Goal: Task Accomplishment & Management: Complete application form

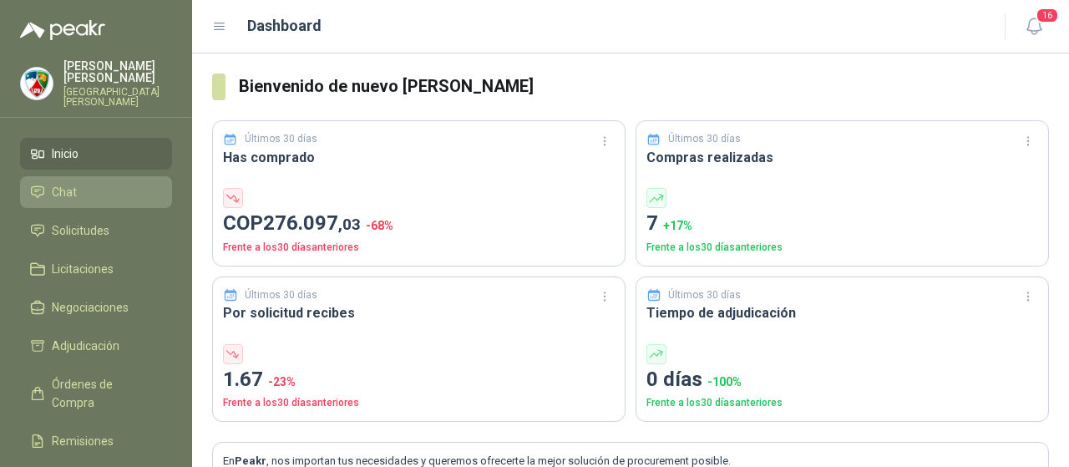
click at [92, 194] on link "Chat" at bounding box center [96, 192] width 152 height 32
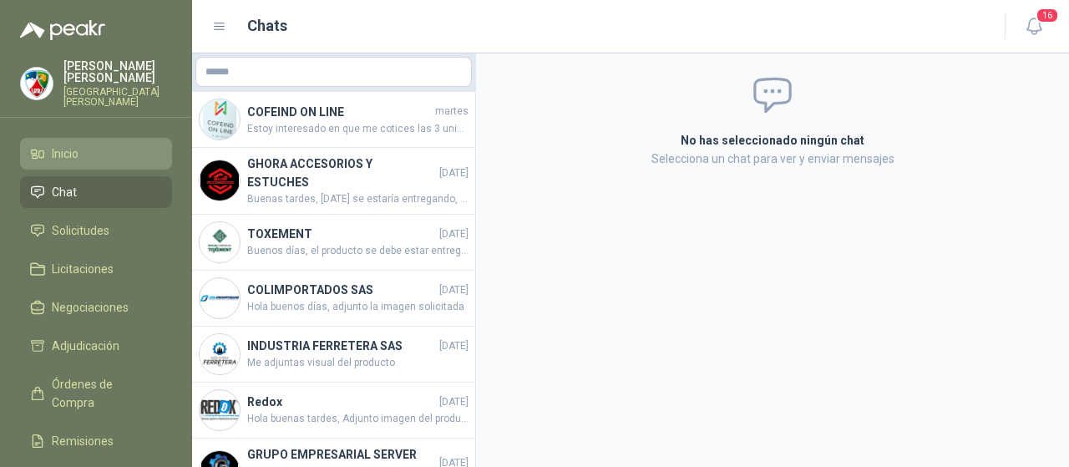
click at [103, 145] on li "Inicio" at bounding box center [96, 154] width 132 height 18
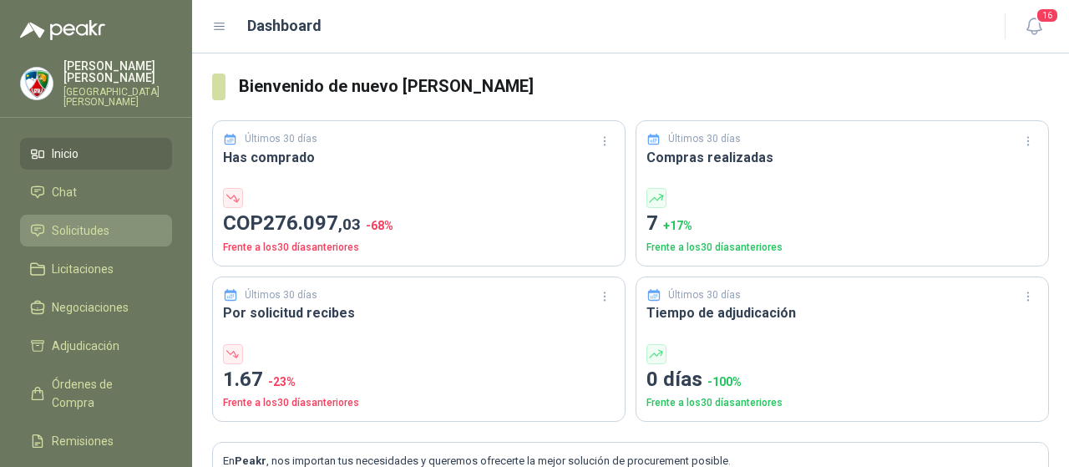
click at [124, 225] on li "Solicitudes" at bounding box center [96, 230] width 132 height 18
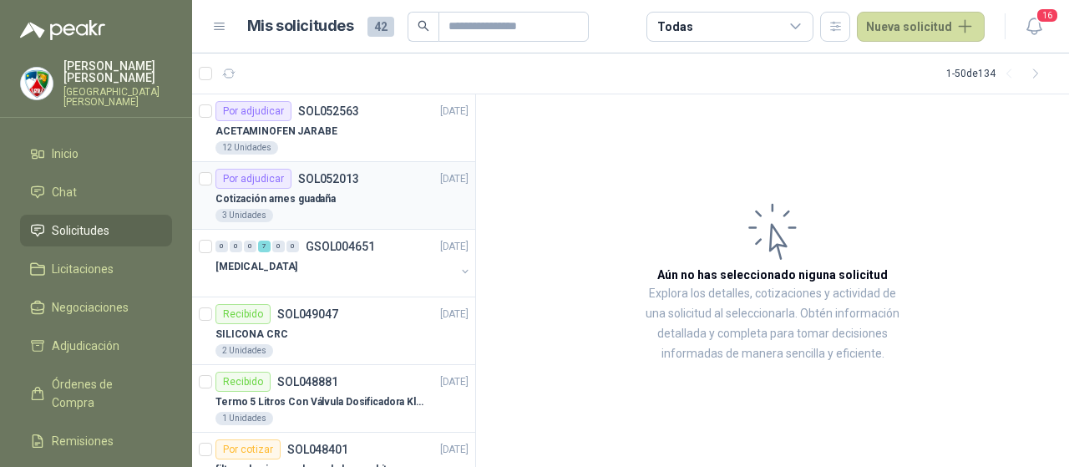
click at [324, 225] on article "Por adjudicar SOL052013 [DATE] Cotización arnes guadaña 3 Unidades" at bounding box center [333, 196] width 283 height 68
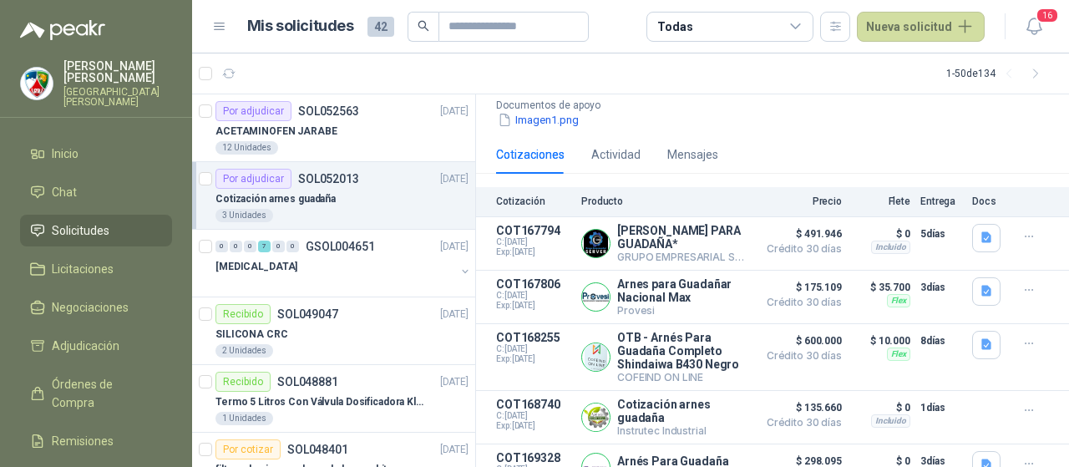
scroll to position [165, 0]
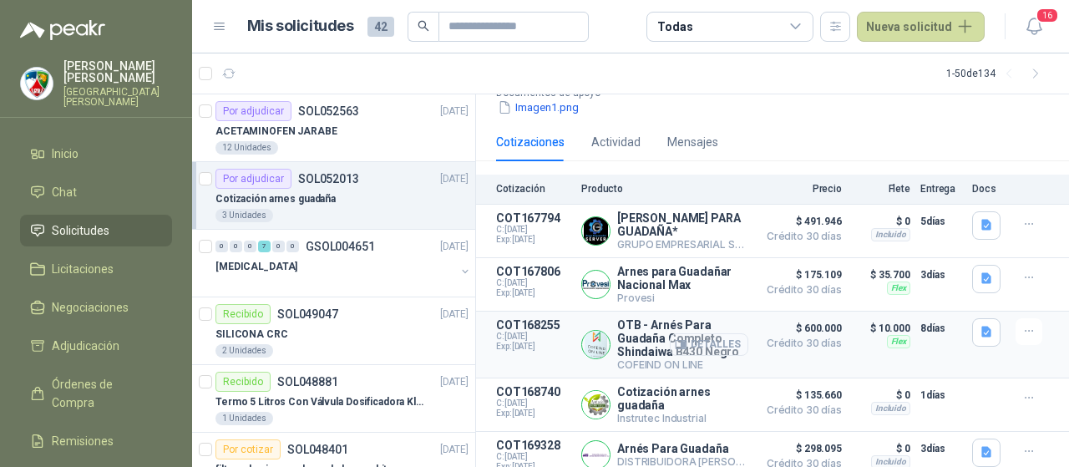
click at [715, 333] on button "Detalles" at bounding box center [709, 344] width 79 height 23
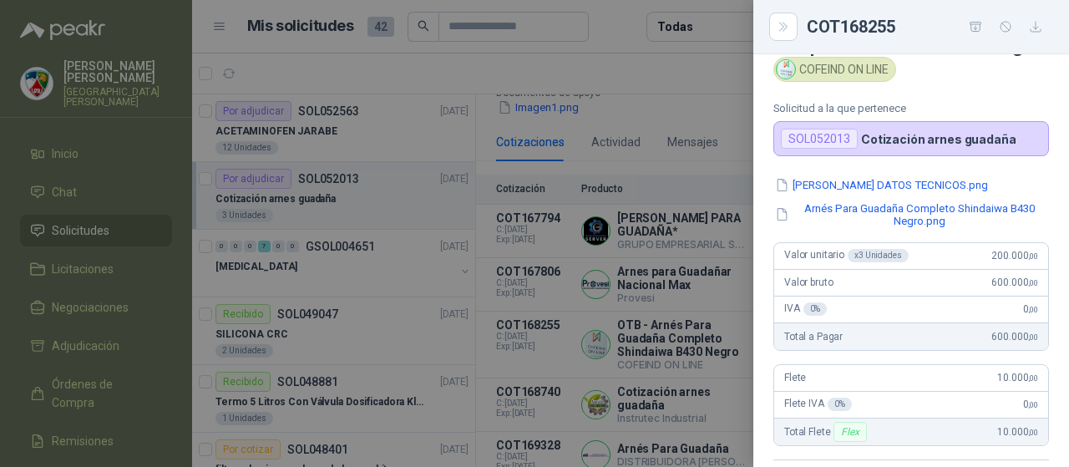
scroll to position [0, 0]
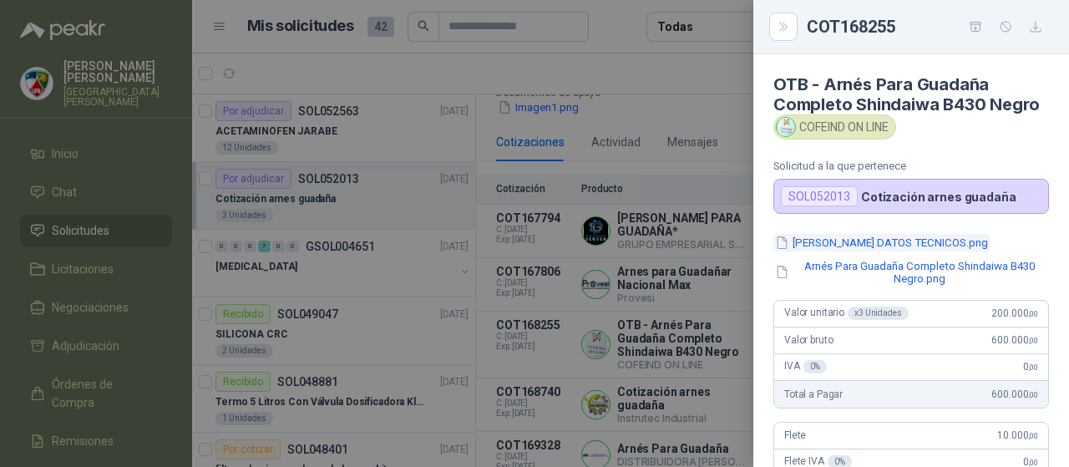
click at [888, 251] on button "[PERSON_NAME] DATOS TECNICOS.png" at bounding box center [882, 243] width 216 height 18
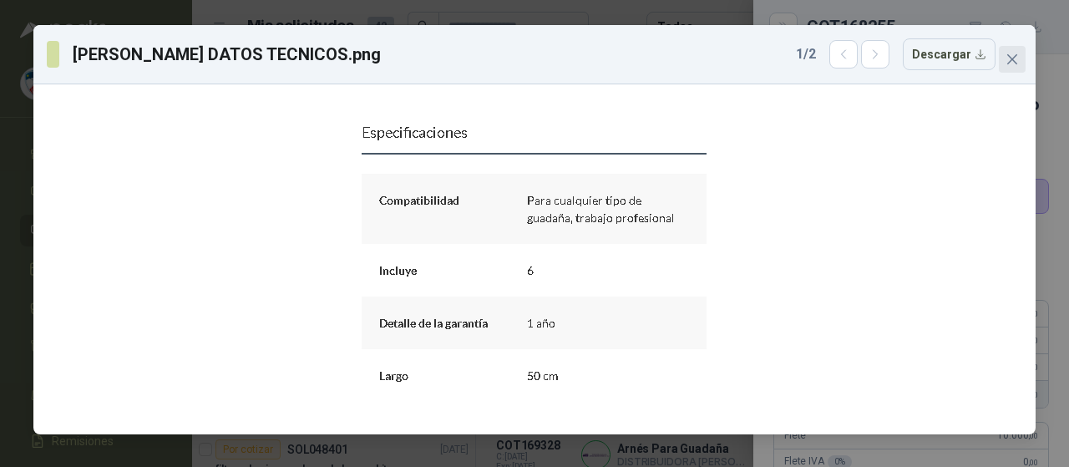
click at [1013, 46] on button "Close" at bounding box center [1012, 59] width 27 height 27
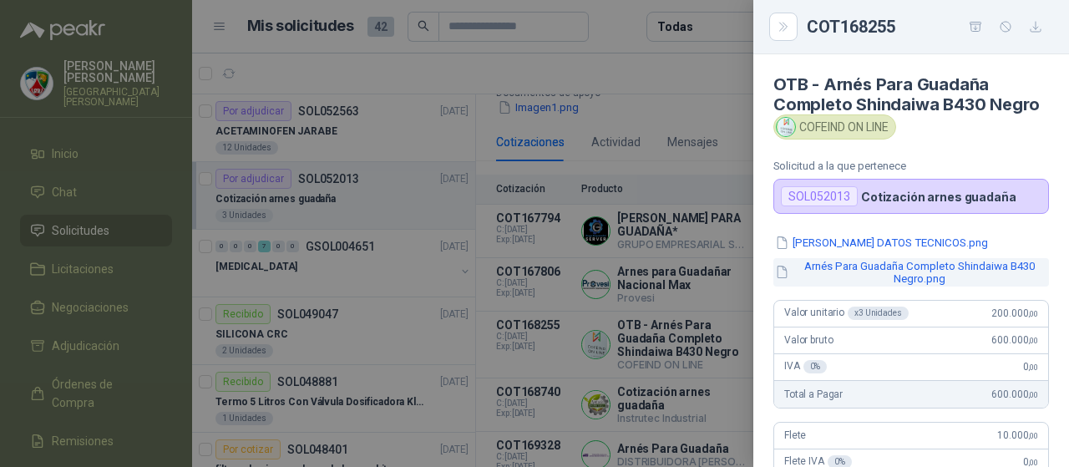
click at [837, 287] on button "Arnés Para Guadaña Completo Shindaiwa B430 Negro.png" at bounding box center [912, 272] width 276 height 28
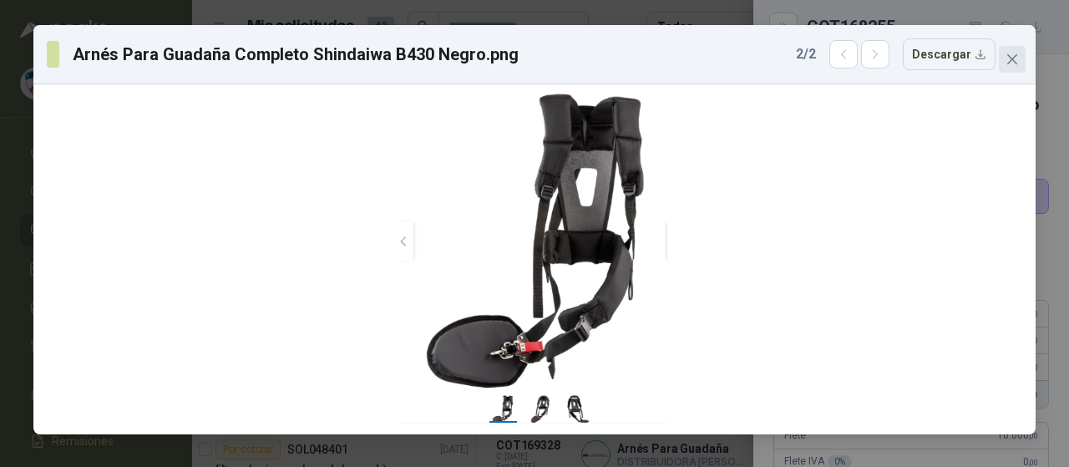
click at [1013, 56] on icon "close" at bounding box center [1012, 59] width 13 height 13
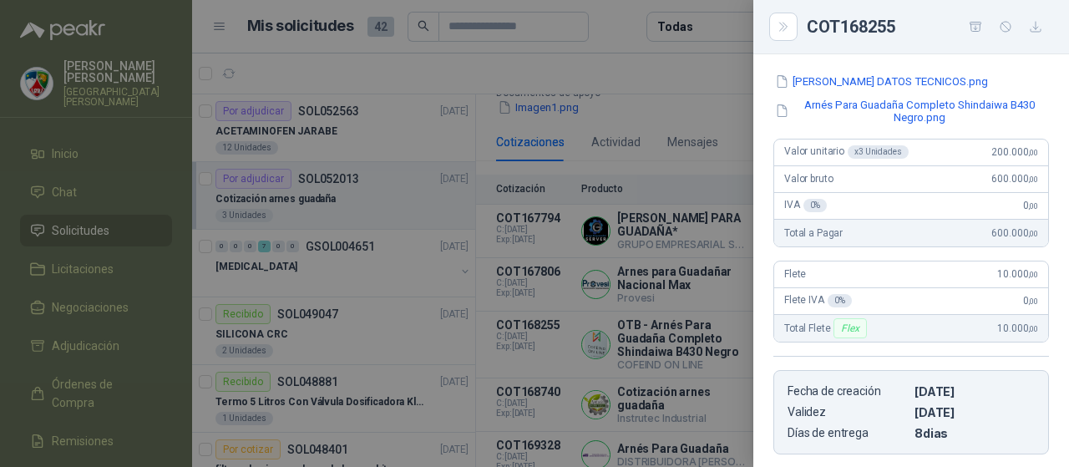
scroll to position [251, 0]
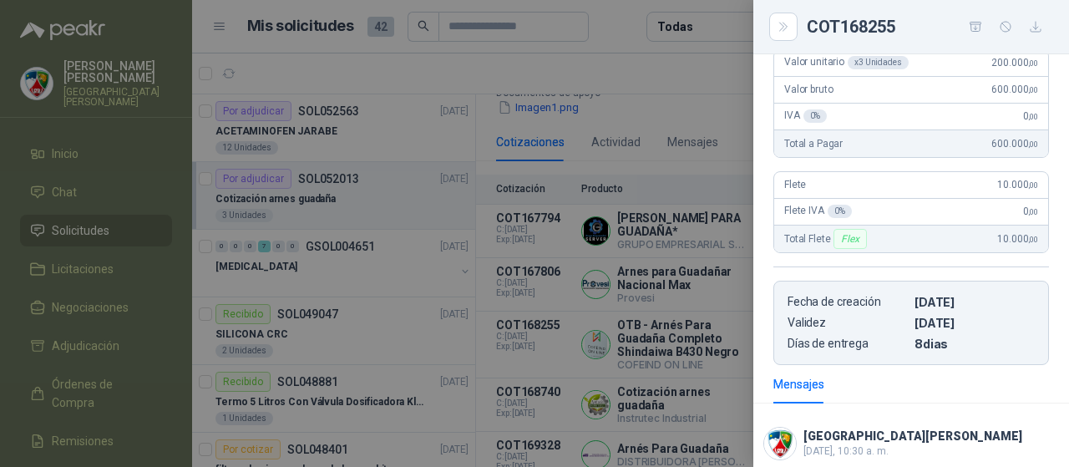
click at [704, 104] on div at bounding box center [534, 233] width 1069 height 467
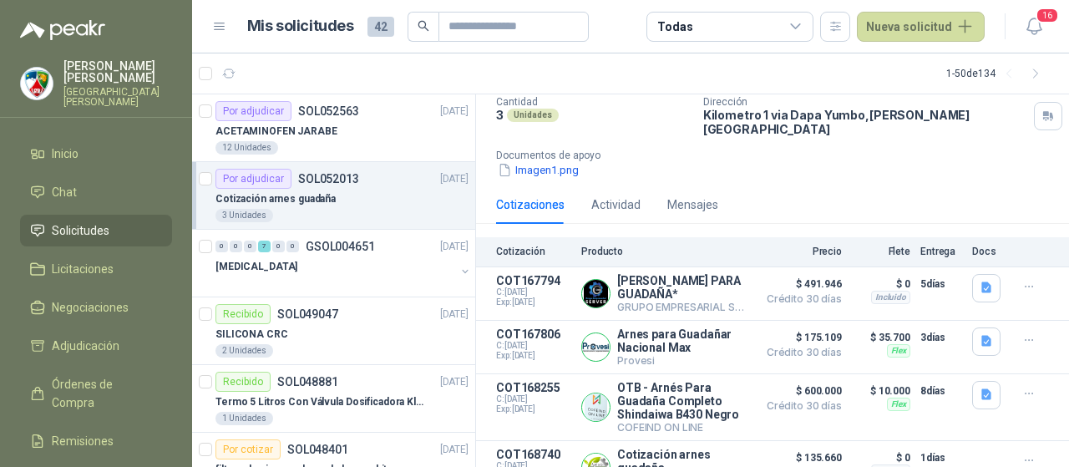
scroll to position [82, 0]
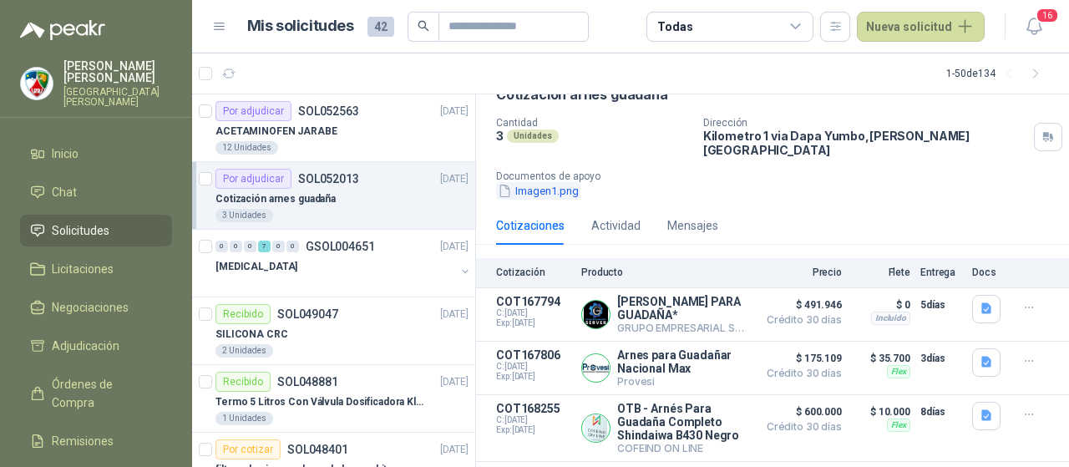
click at [533, 182] on button "Imagen1.png" at bounding box center [538, 191] width 84 height 18
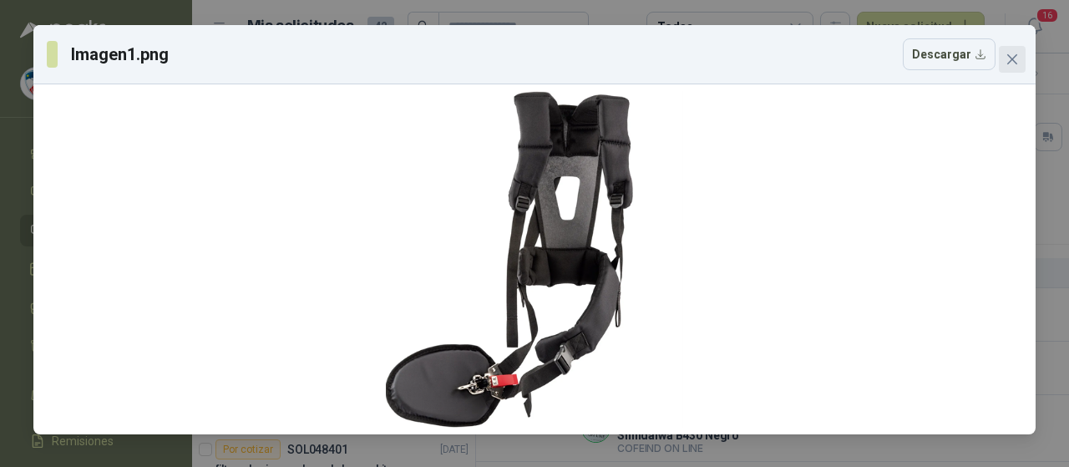
click at [1019, 63] on span "Close" at bounding box center [1012, 59] width 27 height 13
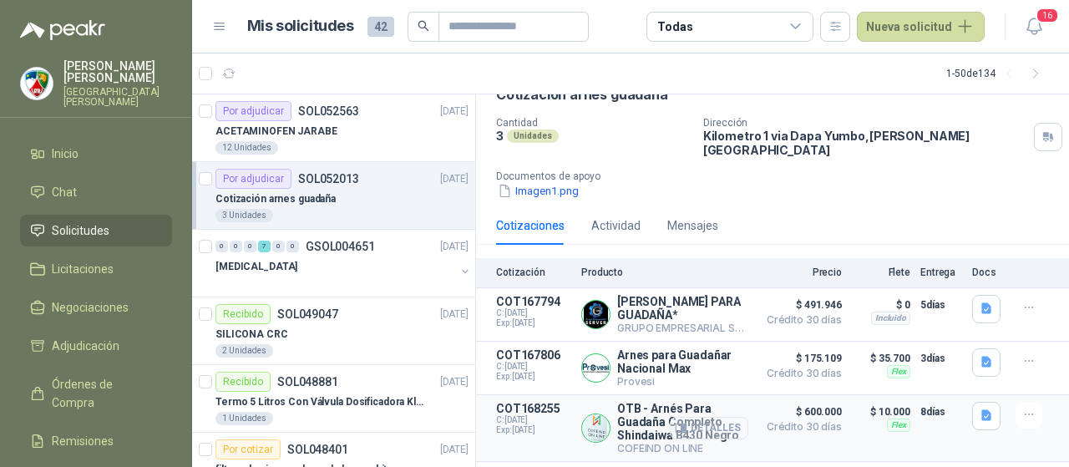
click at [708, 417] on button "Detalles" at bounding box center [709, 428] width 79 height 23
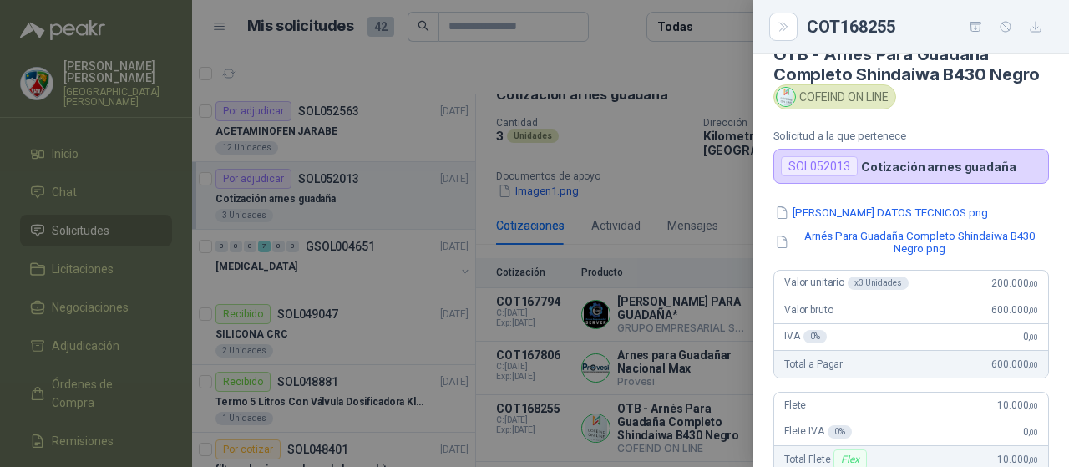
scroll to position [0, 0]
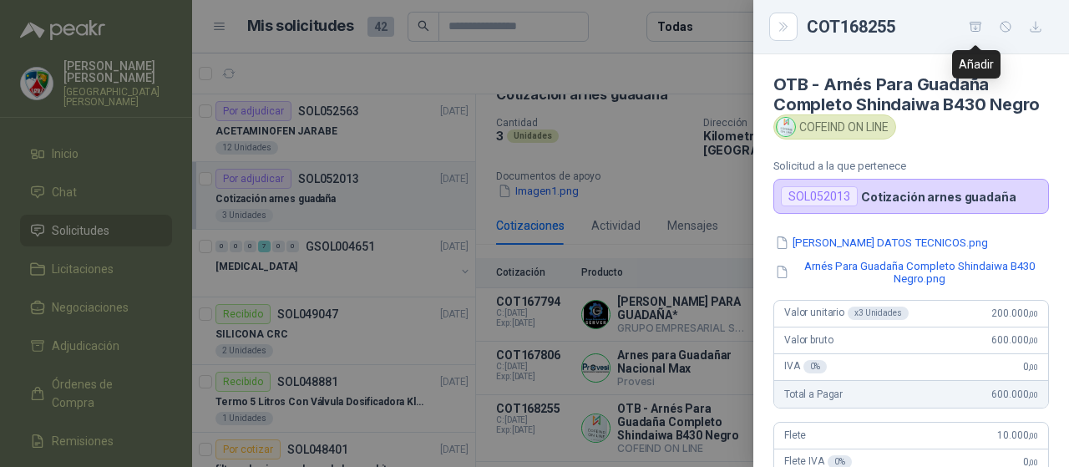
click at [973, 28] on icon "button" at bounding box center [976, 27] width 14 height 14
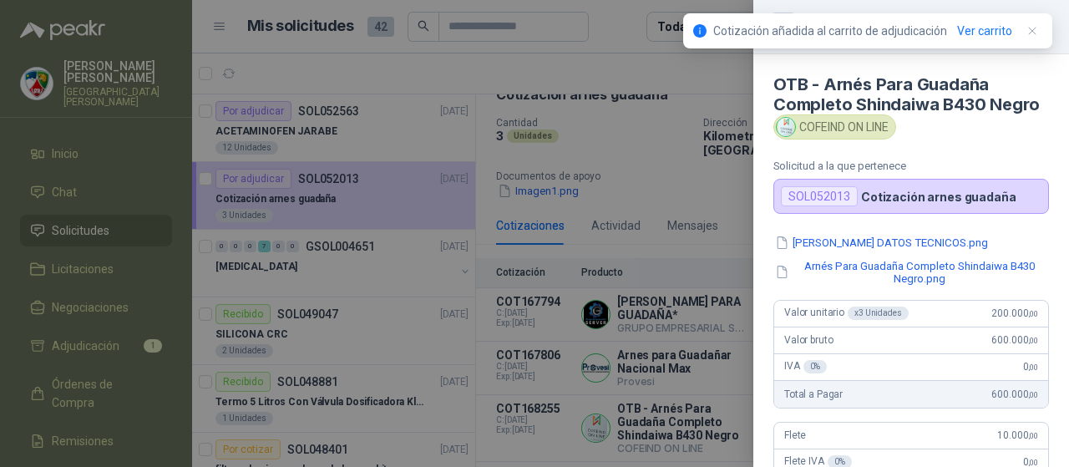
click at [94, 339] on div at bounding box center [534, 233] width 1069 height 467
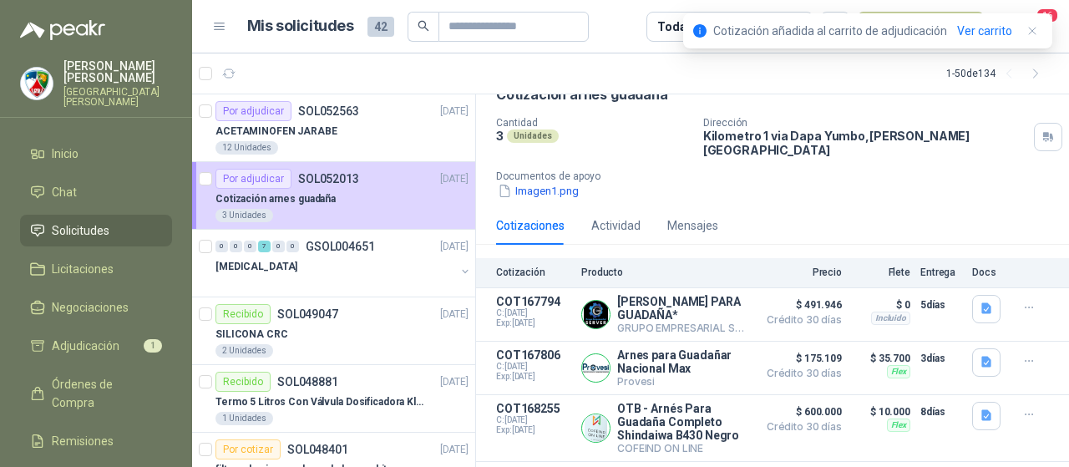
click at [88, 337] on span "Adjudicación" at bounding box center [86, 346] width 68 height 18
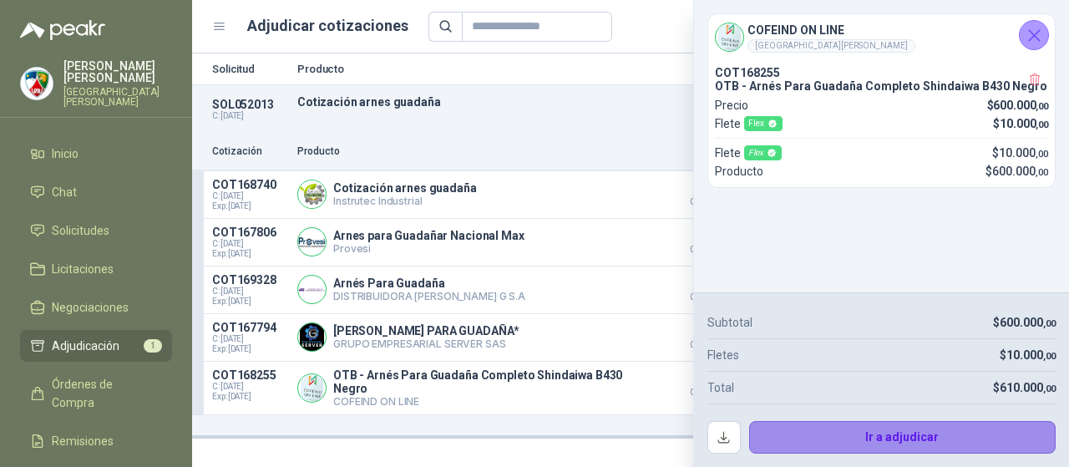
click at [924, 436] on button "Ir a adjudicar" at bounding box center [902, 437] width 307 height 33
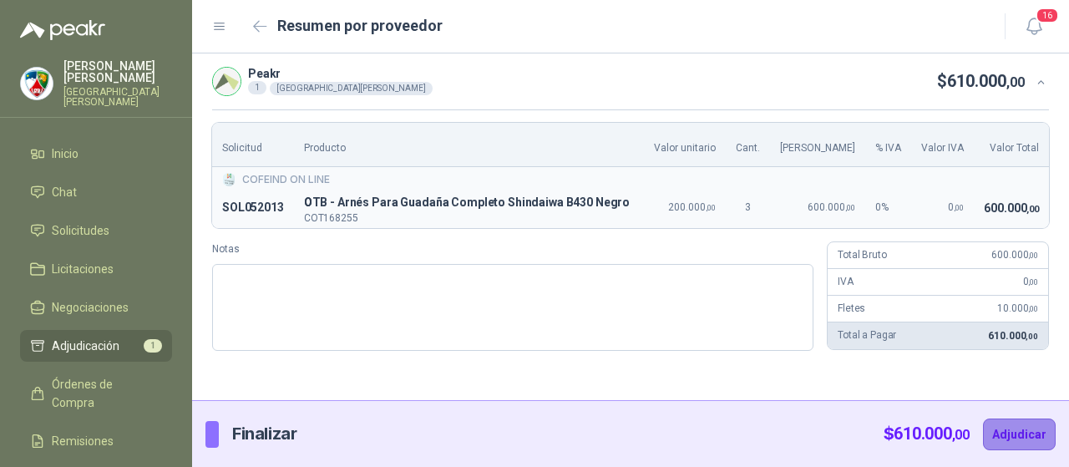
click at [1037, 434] on button "Adjudicar" at bounding box center [1019, 435] width 73 height 32
